Goal: Find specific page/section: Find specific page/section

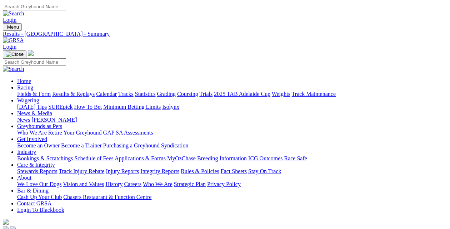
click at [85, 91] on link "Results & Replays" at bounding box center [73, 94] width 42 height 6
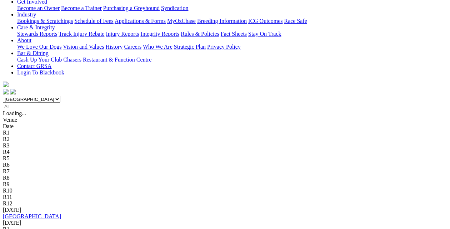
scroll to position [143, 0]
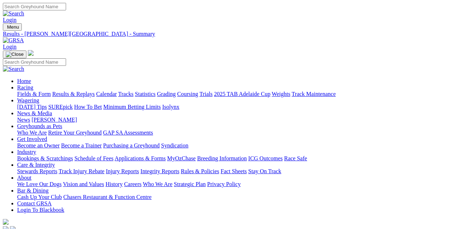
click at [19, 91] on link "Fields & Form" at bounding box center [34, 94] width 34 height 6
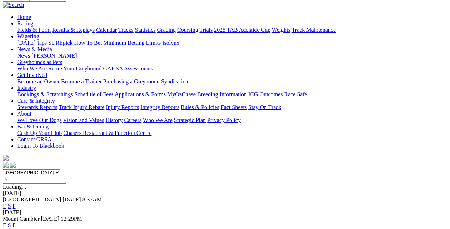
scroll to position [143, 0]
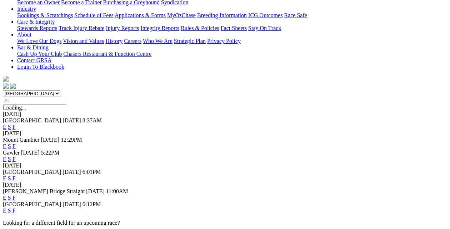
click at [16, 156] on link "F" at bounding box center [13, 159] width 3 height 6
